Goal: Information Seeking & Learning: Learn about a topic

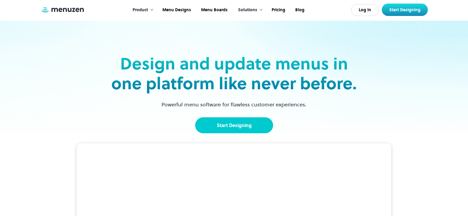
click at [232, 123] on link "Start Designing" at bounding box center [234, 125] width 78 height 16
click at [277, 11] on link "Pricing" at bounding box center [278, 10] width 24 height 18
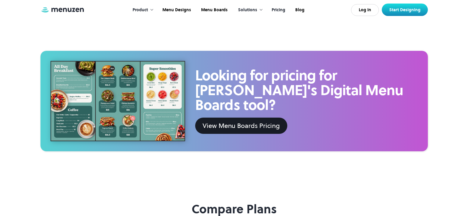
scroll to position [354, 0]
